Goal: Transaction & Acquisition: Purchase product/service

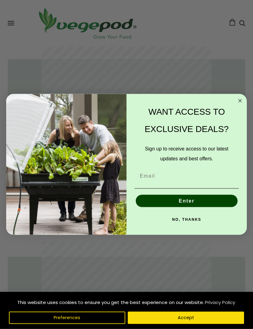
scroll to position [230, 0]
click at [240, 105] on circle "Close dialog" at bounding box center [240, 100] width 7 height 7
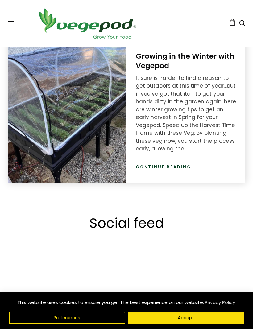
scroll to position [0, 349]
click at [177, 168] on link "Continue reading" at bounding box center [164, 167] width 56 height 6
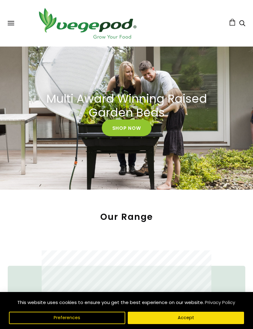
scroll to position [23, 0]
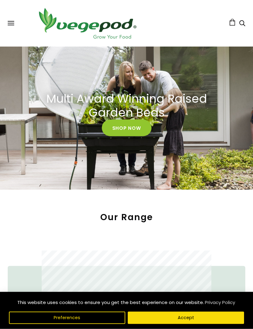
click at [136, 127] on link "Shop Now" at bounding box center [127, 128] width 50 height 17
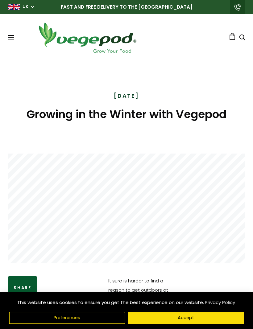
click at [213, 144] on div "December 04, 2023 Growing in the Winter with Vegepod" at bounding box center [127, 107] width 238 height 93
click at [200, 319] on button "Accept" at bounding box center [186, 318] width 116 height 12
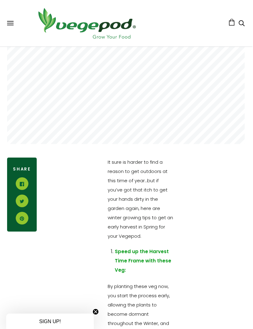
scroll to position [0, 1]
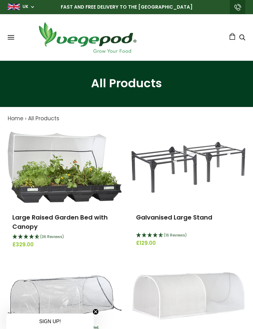
scroll to position [9, 0]
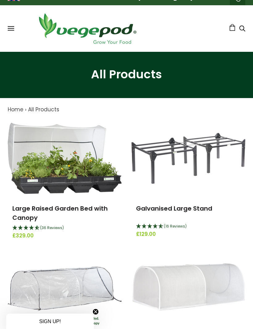
click at [76, 183] on img at bounding box center [65, 158] width 114 height 71
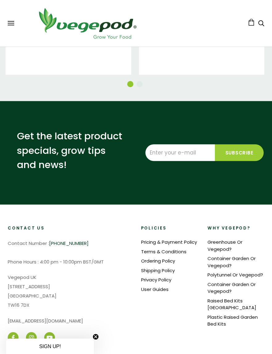
scroll to position [1255, 0]
click at [243, 297] on link "Raised Bed Kits [GEOGRAPHIC_DATA]" at bounding box center [231, 304] width 49 height 14
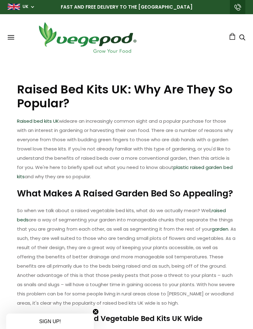
click at [13, 35] on span at bounding box center [11, 35] width 6 height 1
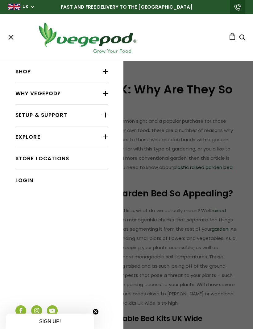
click at [33, 67] on link "Shop" at bounding box center [61, 72] width 93 height 12
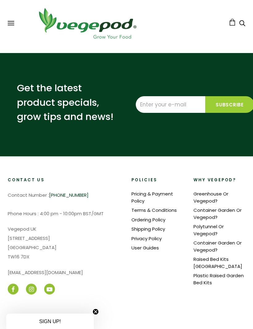
scroll to position [1405, 0]
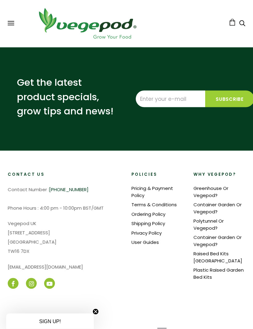
click at [220, 251] on link "Raised Bed Kits [GEOGRAPHIC_DATA]" at bounding box center [217, 257] width 49 height 14
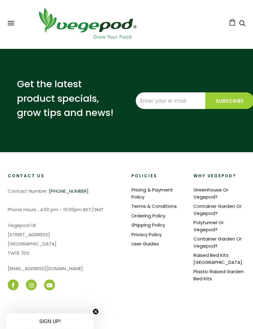
scroll to position [503, 0]
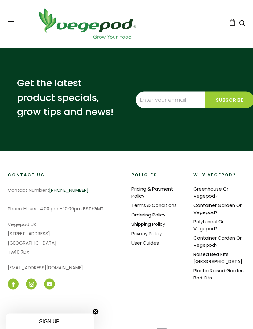
click at [214, 267] on link "Plastic Raised Garden Bed Kits" at bounding box center [218, 274] width 50 height 14
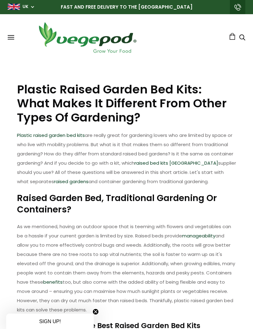
click at [16, 31] on div "Shop Vegepod Bundles Vegepods Stands & Trolleys Kitchen Garden Accessories & Ot…" at bounding box center [127, 37] width 238 height 34
click at [242, 38] on icon "Search" at bounding box center [242, 37] width 6 height 7
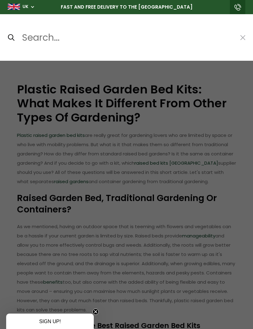
click at [44, 36] on input "Search..." at bounding box center [127, 37] width 212 height 15
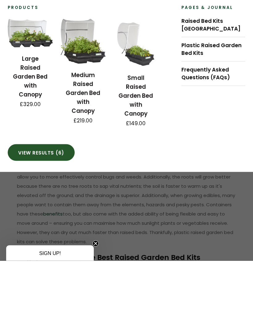
type input "Raised bed kits"
click at [55, 213] on link "View results (6)" at bounding box center [41, 221] width 67 height 17
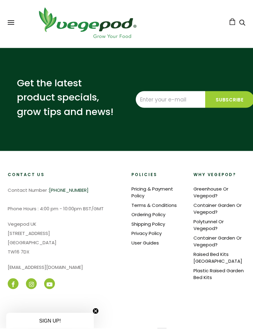
scroll to position [475, 0]
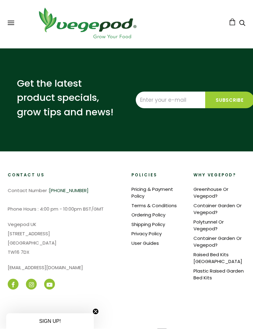
click at [222, 254] on link "Raised Bed Kits [GEOGRAPHIC_DATA]" at bounding box center [217, 259] width 49 height 14
